Goal: Transaction & Acquisition: Purchase product/service

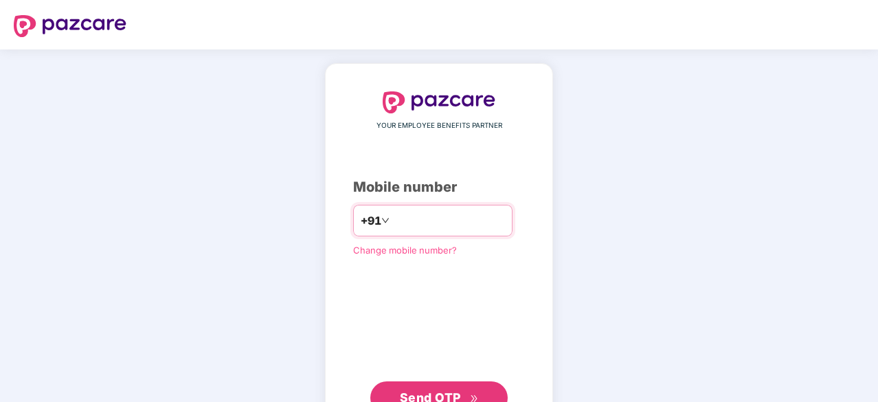
click at [426, 219] on input "number" at bounding box center [448, 221] width 113 height 22
type input "**********"
click at [437, 388] on span "Send OTP" at bounding box center [439, 396] width 79 height 19
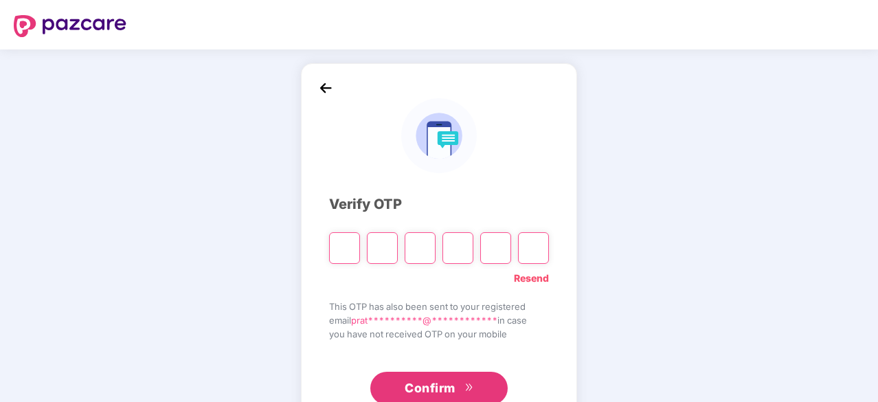
paste input "*"
type input "*"
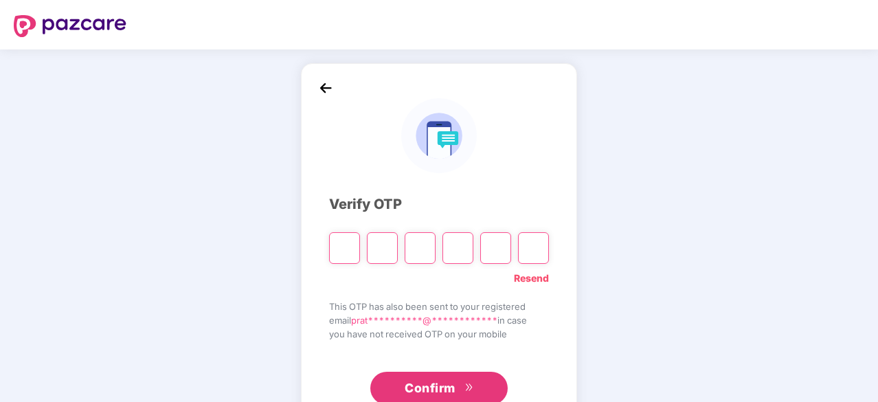
type input "*"
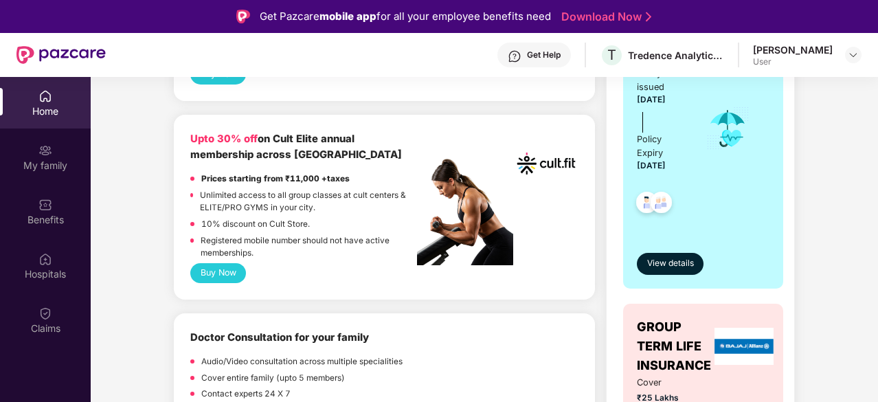
scroll to position [352, 0]
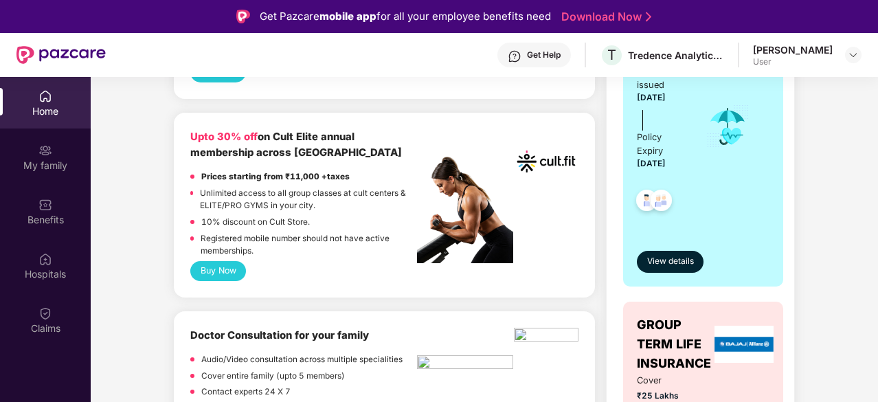
click at [226, 267] on button "Buy Now" at bounding box center [218, 271] width 56 height 20
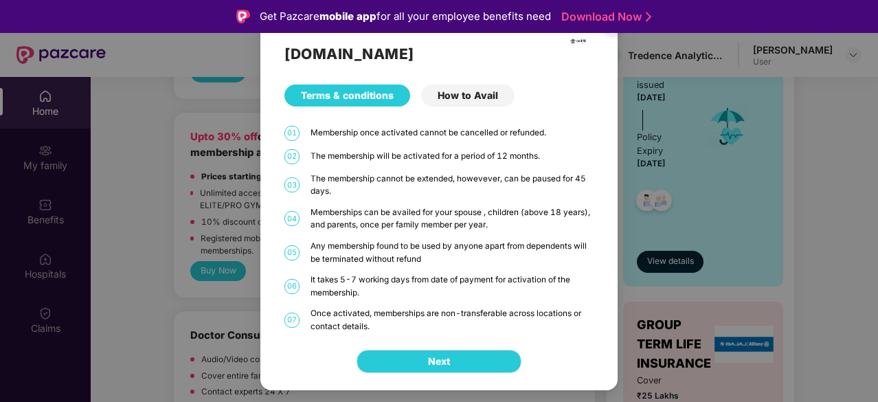
click at [478, 352] on button "Next" at bounding box center [439, 361] width 165 height 23
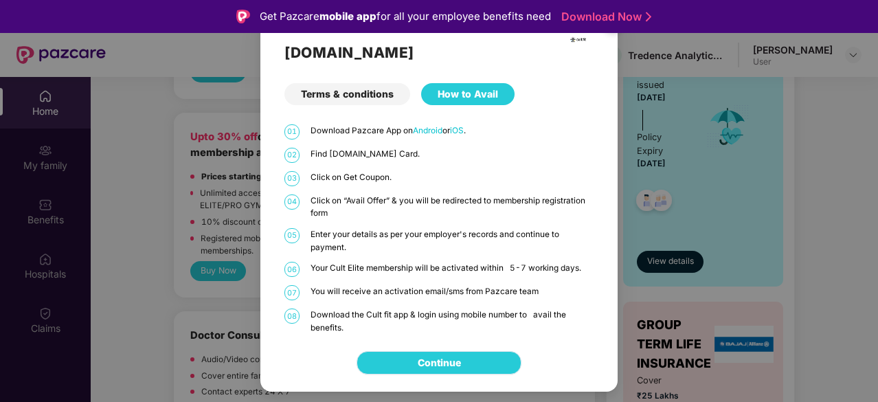
click at [461, 355] on link "Continue" at bounding box center [439, 362] width 43 height 15
click at [169, 250] on div "Cult.fit Terms & conditions How to Avail 01 Download Pazcare App on Android or …" at bounding box center [439, 201] width 878 height 402
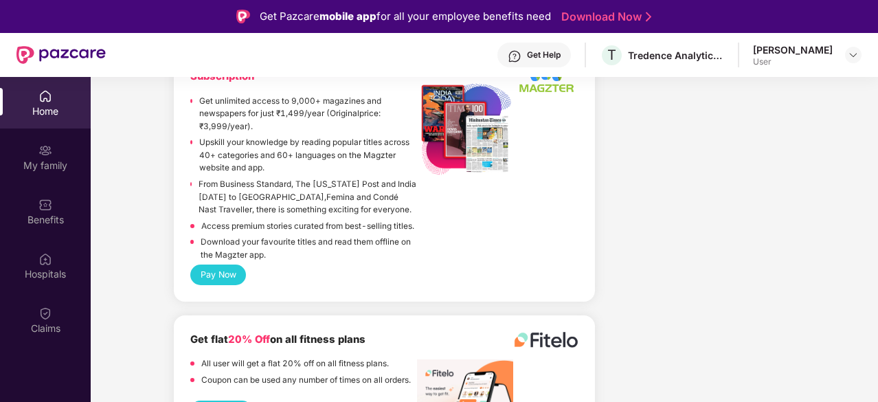
scroll to position [77, 0]
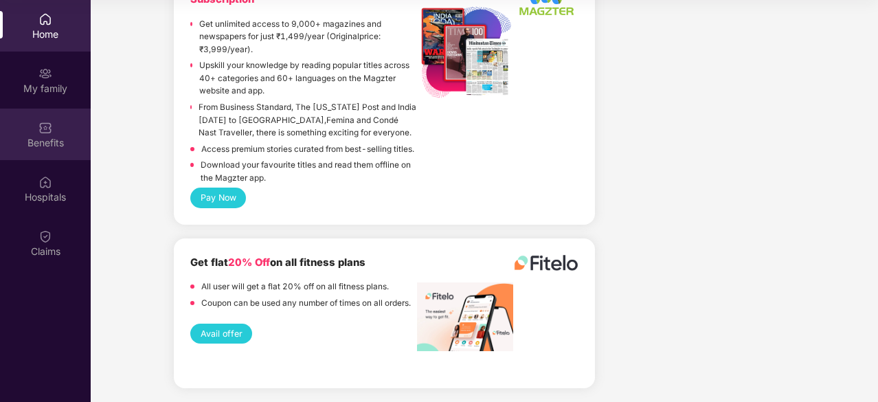
click at [45, 131] on img at bounding box center [45, 127] width 14 height 14
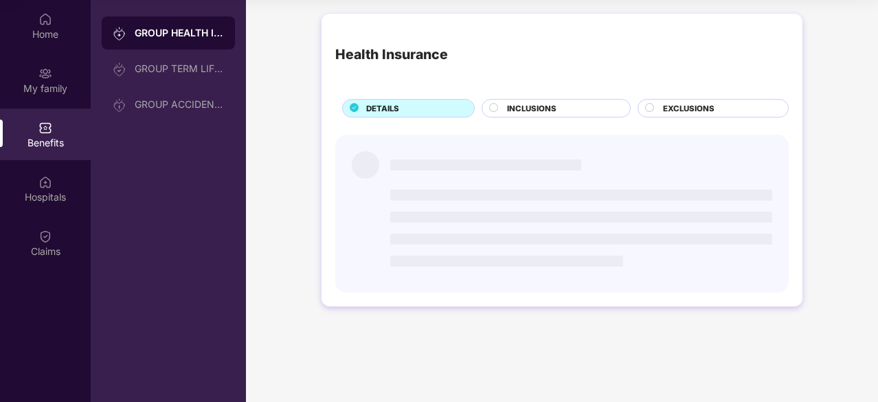
scroll to position [0, 0]
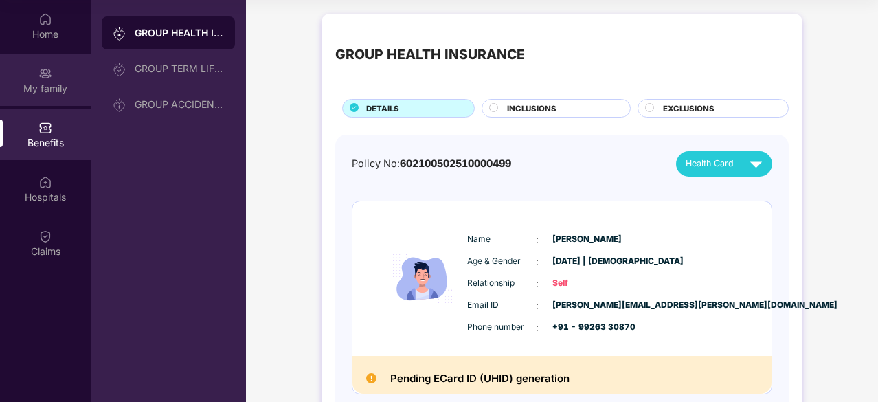
click at [37, 79] on div "My family" at bounding box center [45, 80] width 91 height 52
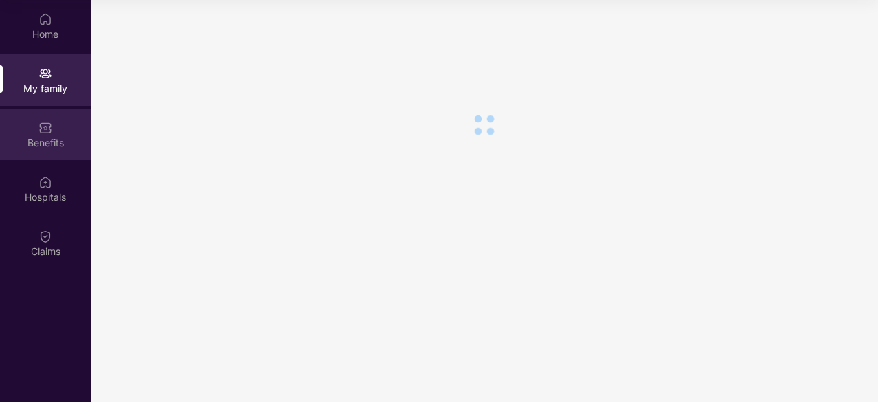
click at [44, 121] on img at bounding box center [45, 128] width 14 height 14
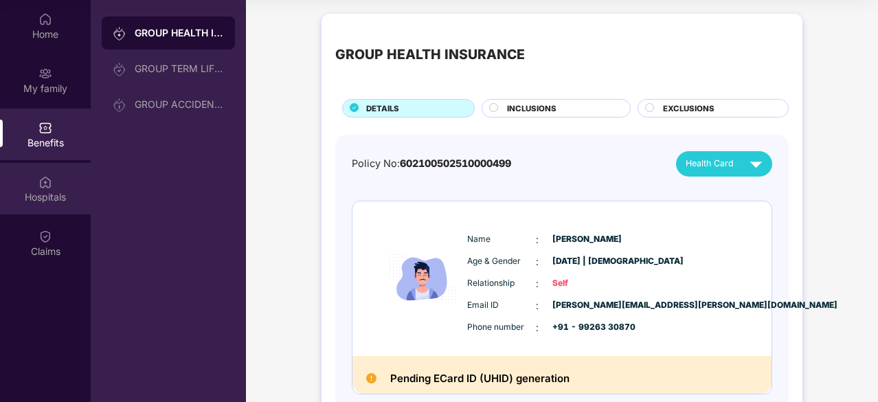
click at [37, 201] on div "Hospitals" at bounding box center [45, 197] width 91 height 14
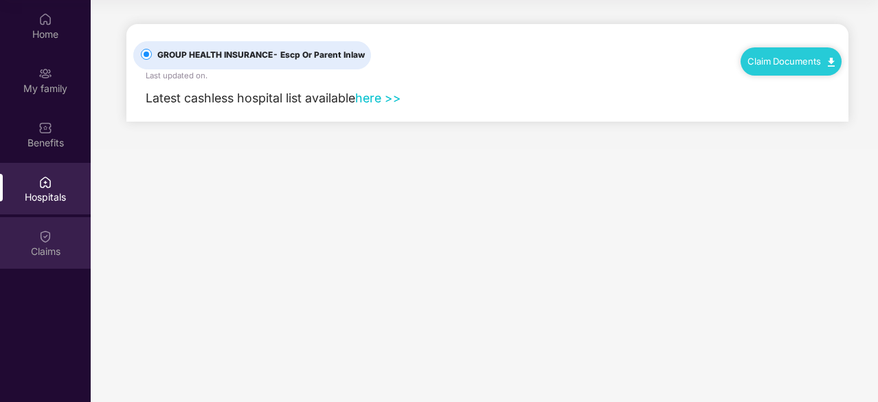
click at [43, 243] on div "Claims" at bounding box center [45, 243] width 91 height 52
